Goal: Entertainment & Leisure: Consume media (video, audio)

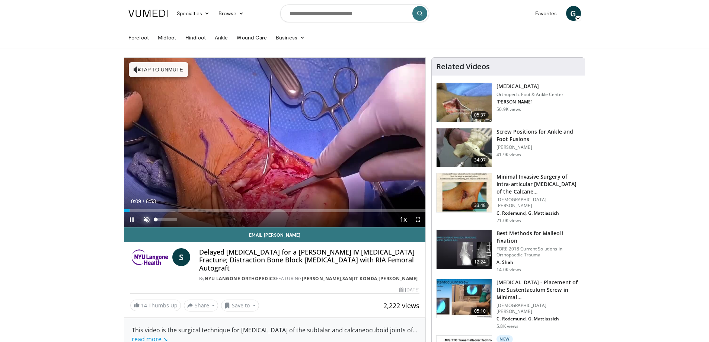
click at [147, 218] on span "Video Player" at bounding box center [146, 219] width 15 height 15
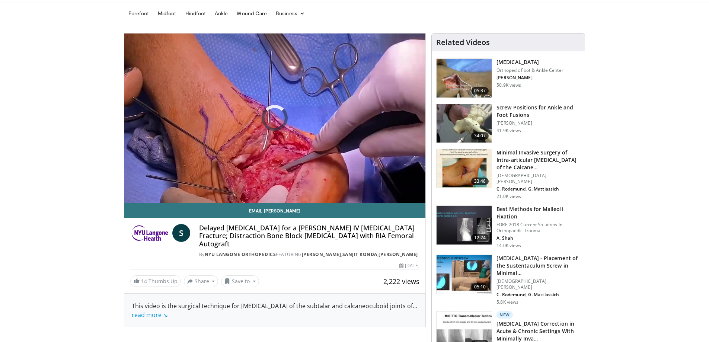
scroll to position [37, 0]
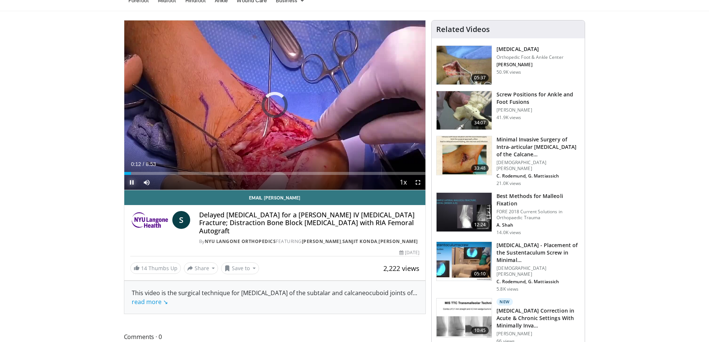
click at [134, 180] on span "Video Player" at bounding box center [131, 182] width 15 height 15
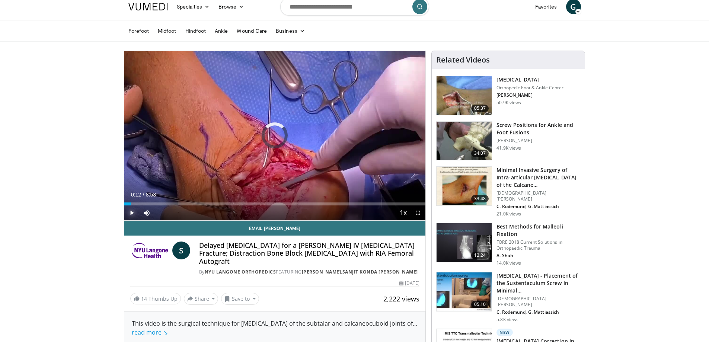
scroll to position [0, 0]
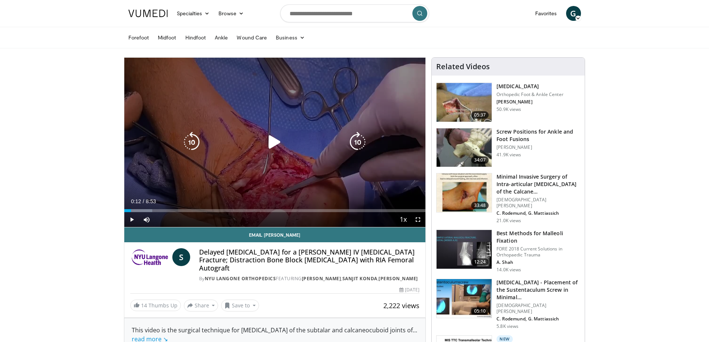
click at [272, 140] on icon "Video Player" at bounding box center [274, 142] width 21 height 21
click at [276, 141] on icon "Video Player" at bounding box center [274, 142] width 21 height 21
click at [294, 151] on div "10 seconds Tap to unmute" at bounding box center [274, 142] width 301 height 169
click at [270, 138] on icon "Video Player" at bounding box center [274, 142] width 21 height 21
click at [276, 141] on icon "Video Player" at bounding box center [274, 142] width 21 height 21
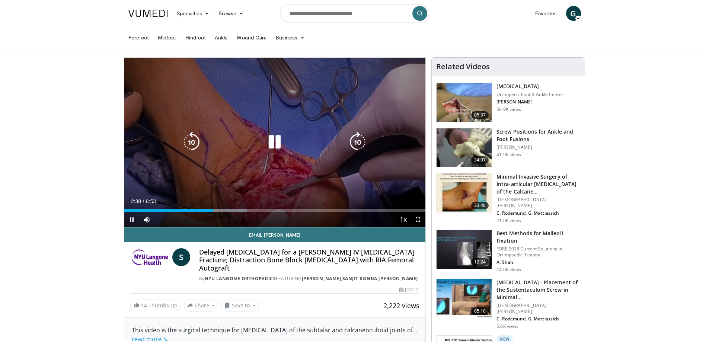
click at [274, 145] on icon "Video Player" at bounding box center [274, 142] width 21 height 21
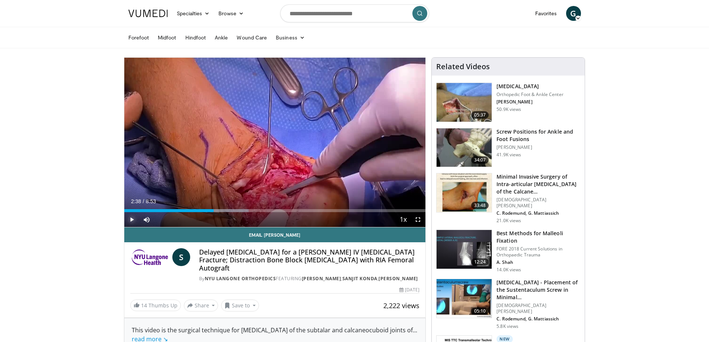
click at [129, 216] on span "Video Player" at bounding box center [131, 219] width 15 height 15
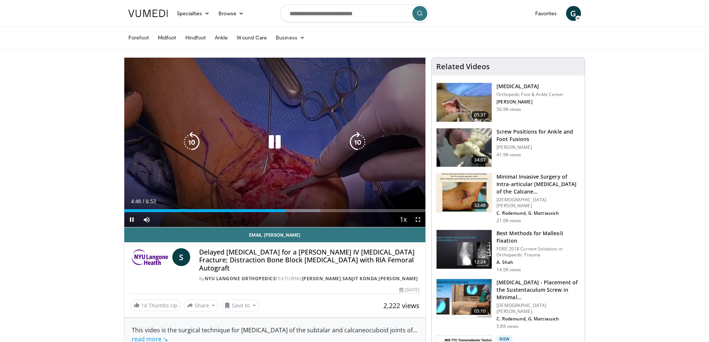
click at [344, 142] on div "Video Player" at bounding box center [274, 142] width 181 height 15
click at [281, 144] on icon "Video Player" at bounding box center [274, 142] width 21 height 21
click at [288, 152] on div "10 seconds Tap to unmute" at bounding box center [274, 142] width 301 height 169
